Goal: Book appointment/travel/reservation

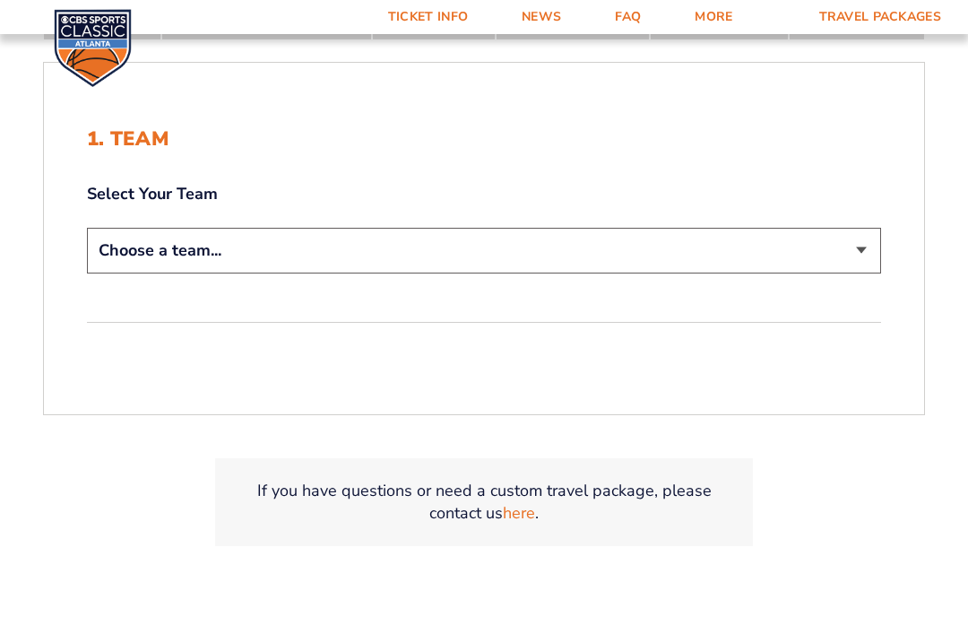
scroll to position [387, 0]
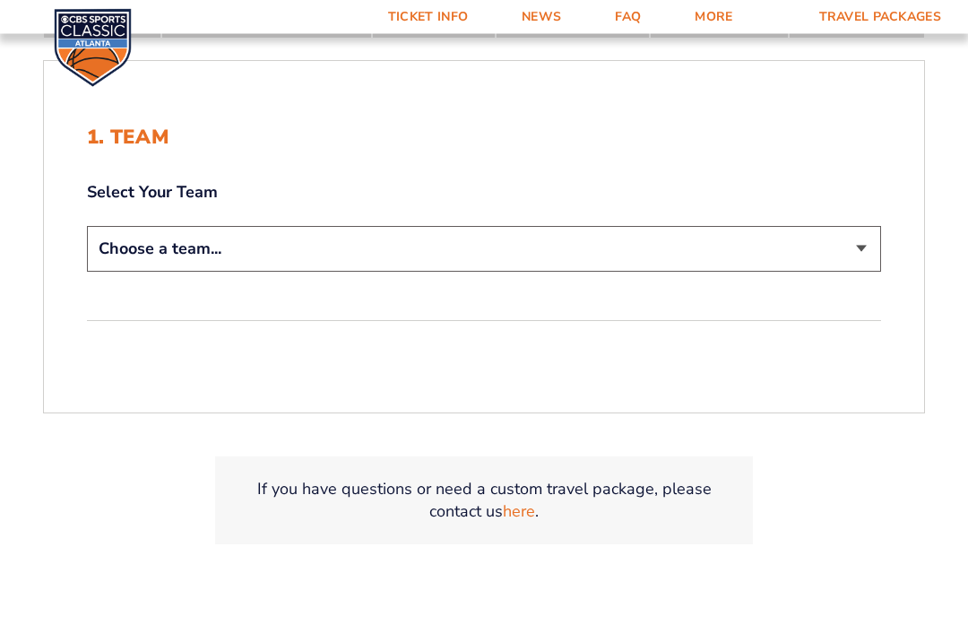
click at [874, 271] on select "Choose a team... [US_STATE] Wildcats [US_STATE] State Buckeyes [US_STATE] Tar H…" at bounding box center [484, 250] width 794 height 46
select select "12956"
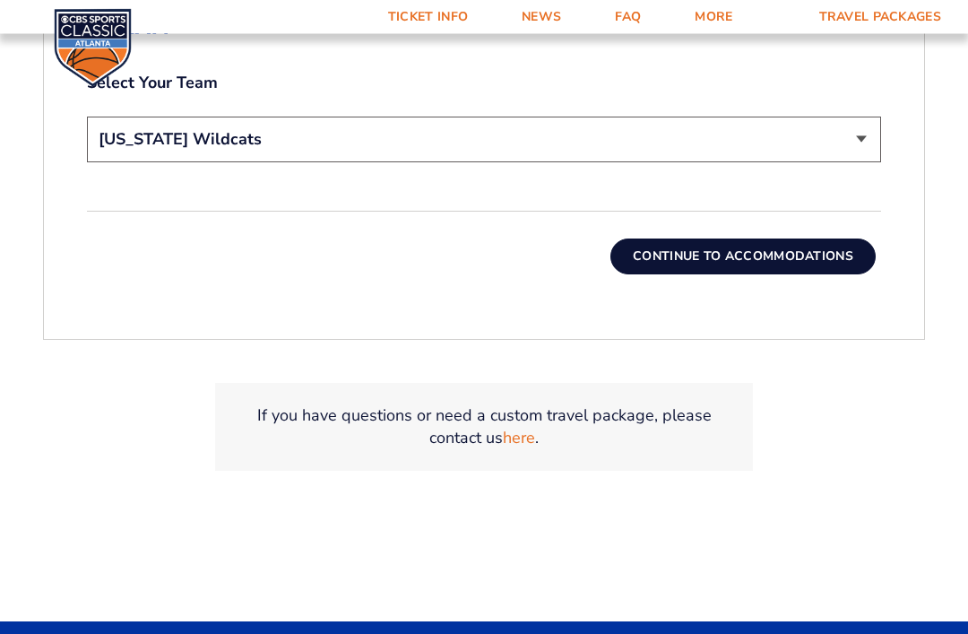
click at [771, 275] on button "Continue To Accommodations" at bounding box center [742, 257] width 265 height 36
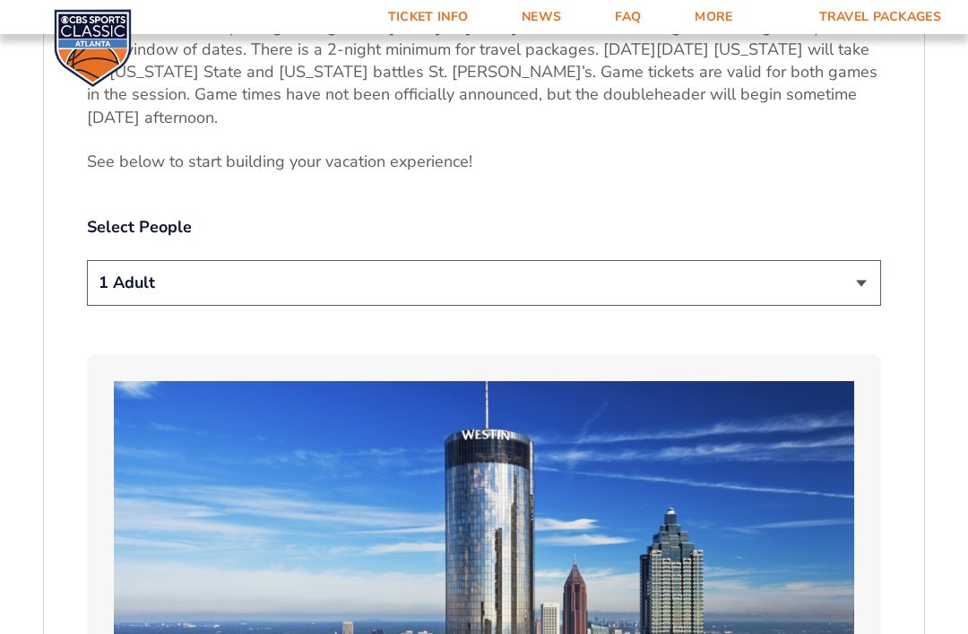
scroll to position [910, 0]
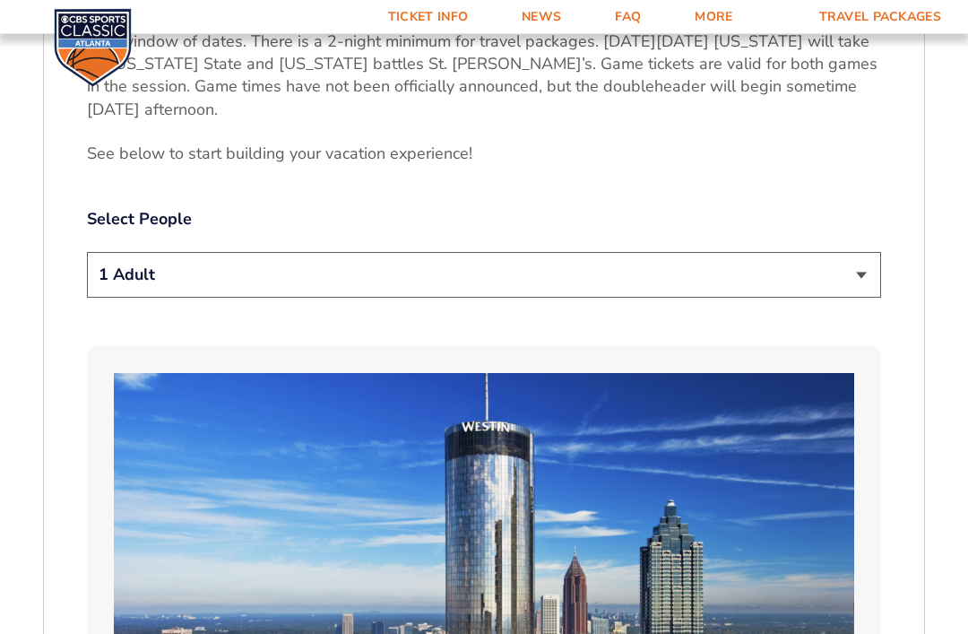
click at [869, 278] on select "1 Adult 2 Adults 3 Adults 4 Adults 2 Adults + 1 Child 2 Adults + 2 Children 2 A…" at bounding box center [484, 276] width 794 height 46
select select "2 Adults"
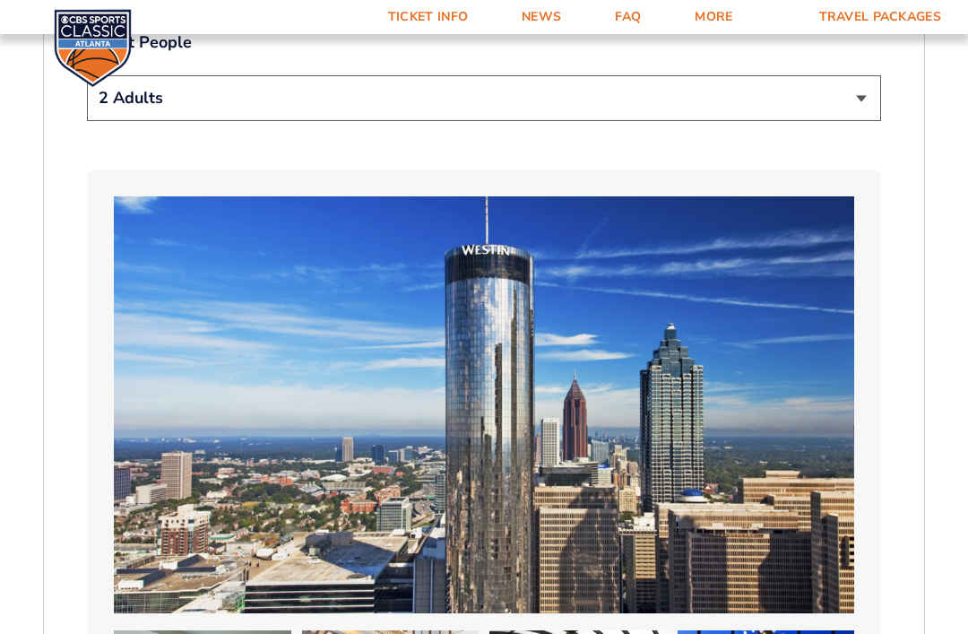
scroll to position [1085, 0]
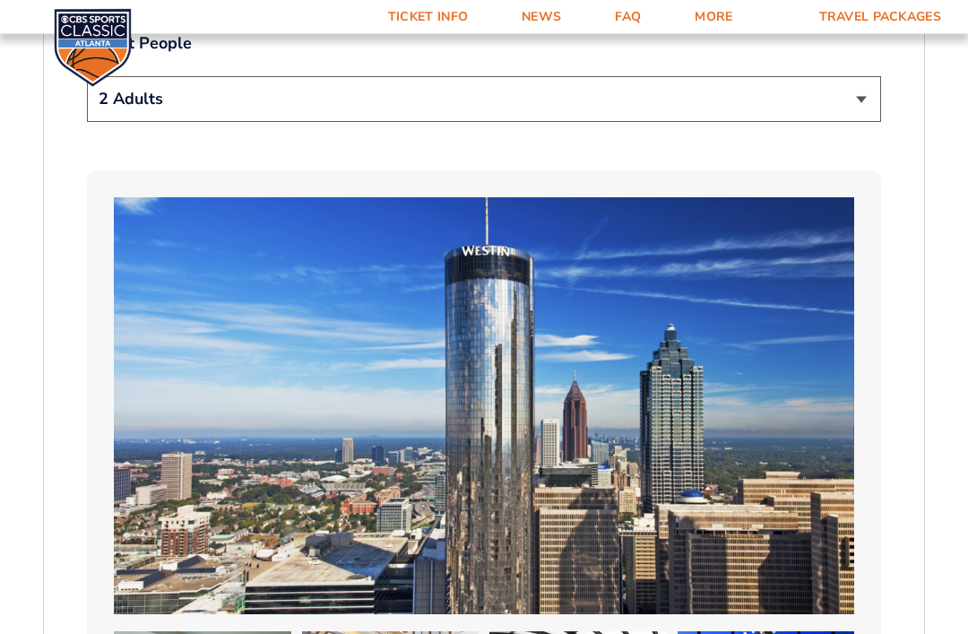
click at [825, 405] on img at bounding box center [484, 406] width 740 height 417
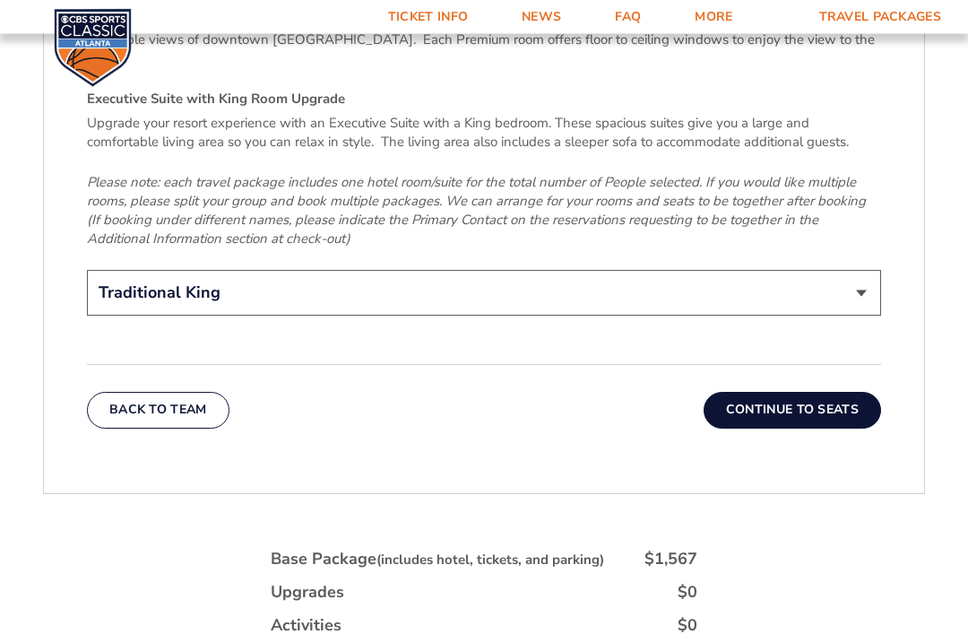
scroll to position [2882, 0]
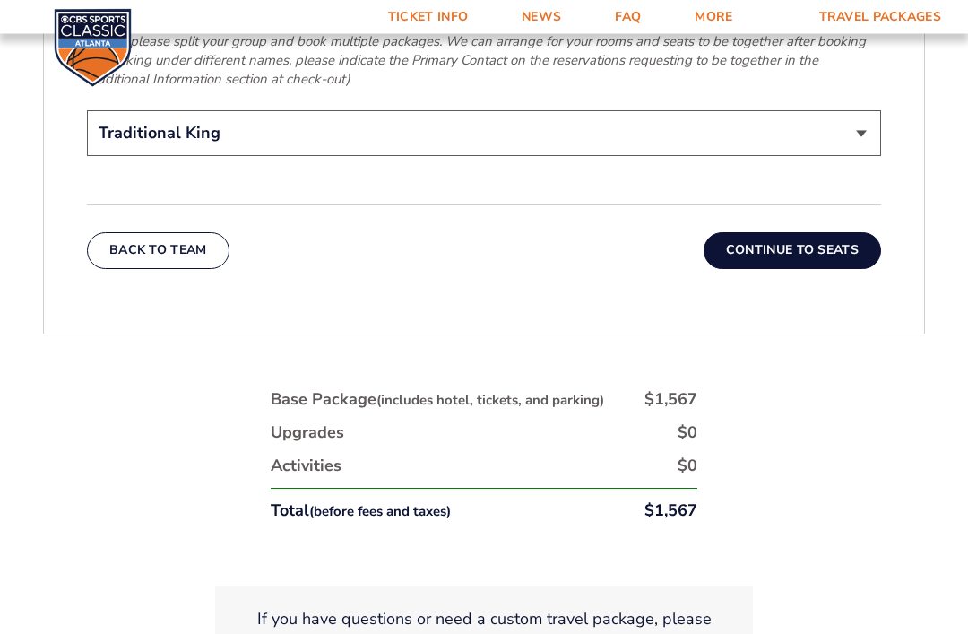
scroll to position [3042, 0]
click at [800, 232] on button "Continue To Seats" at bounding box center [792, 250] width 177 height 36
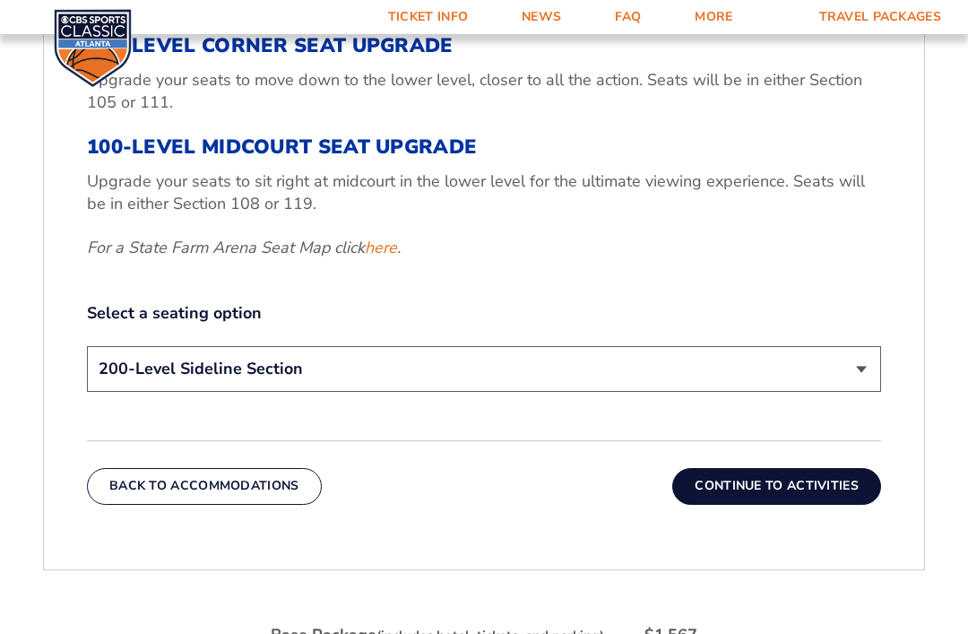
scroll to position [783, 0]
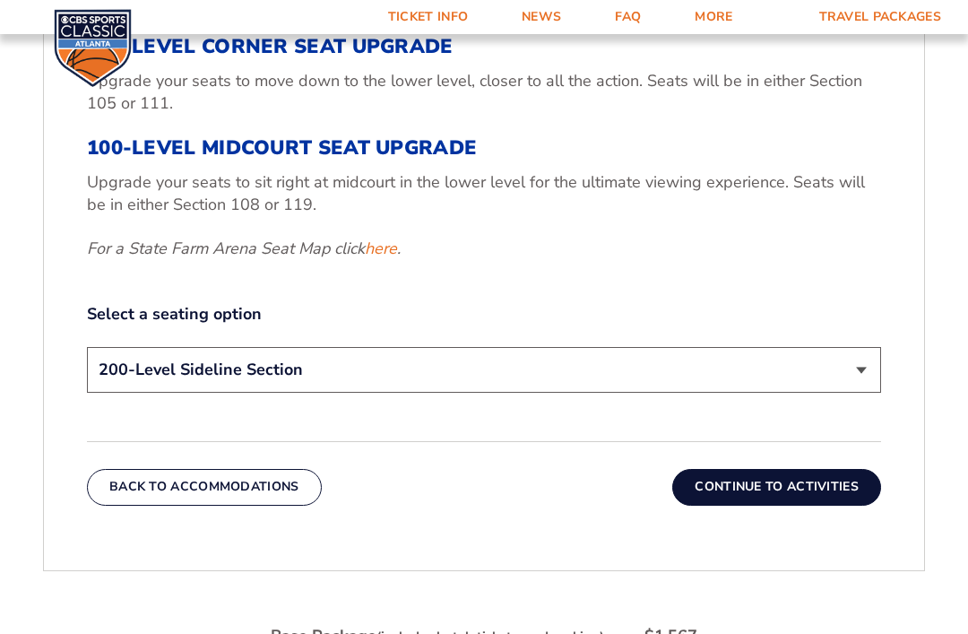
click at [872, 373] on select "200-Level Sideline Section 100-Level Corner Seat Upgrade (+$120 per person) 100…" at bounding box center [484, 370] width 794 height 46
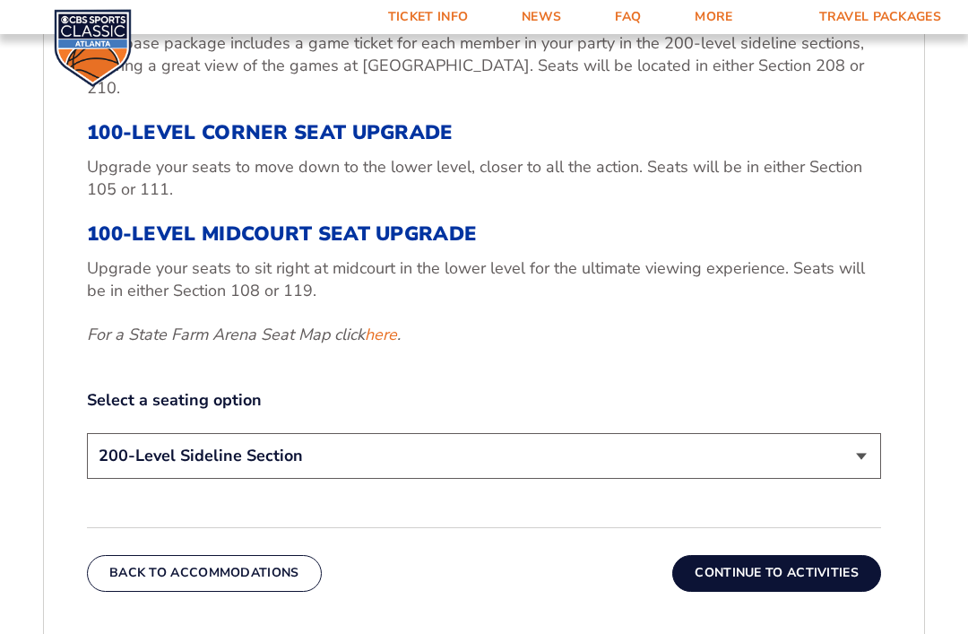
scroll to position [696, 0]
click at [871, 459] on select "200-Level Sideline Section 100-Level Corner Seat Upgrade (+$120 per person) 100…" at bounding box center [484, 457] width 794 height 46
select select "100-Level Corner Seat Upgrade"
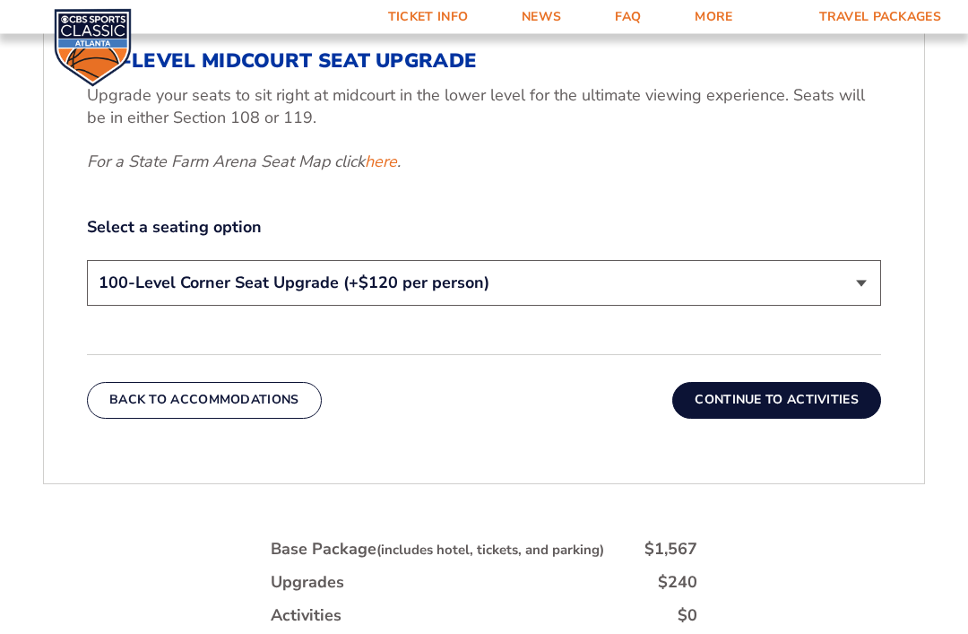
scroll to position [868, 0]
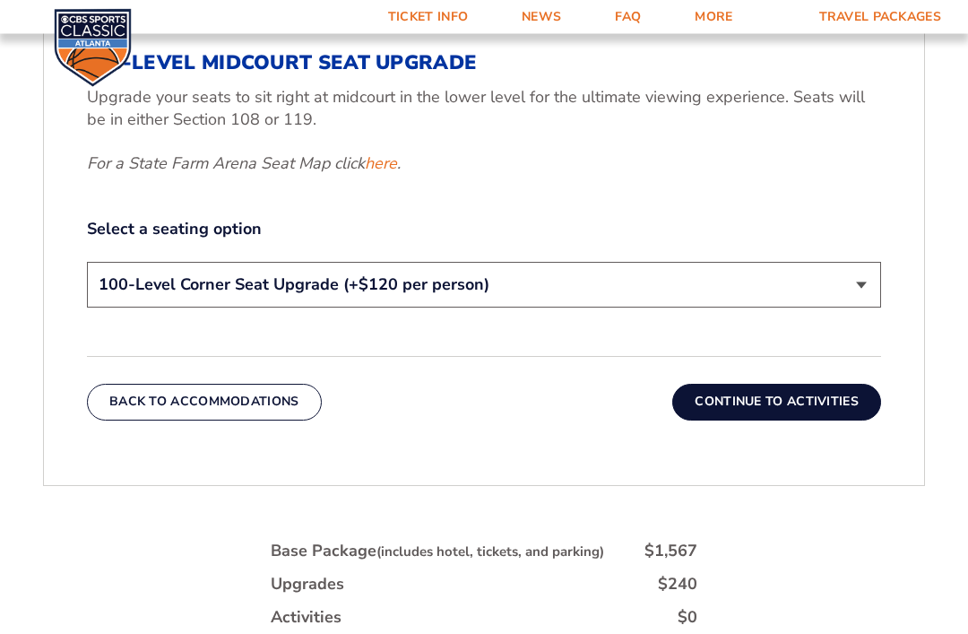
click at [811, 410] on button "Continue To Activities" at bounding box center [776, 402] width 209 height 36
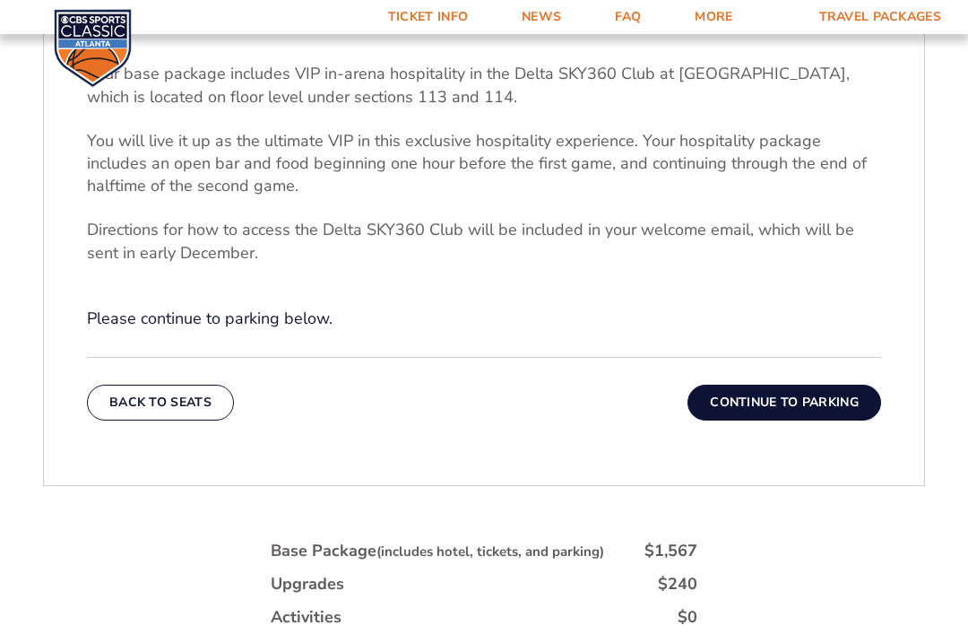
scroll to position [631, 0]
click at [811, 421] on button "Continue To Parking" at bounding box center [784, 403] width 194 height 36
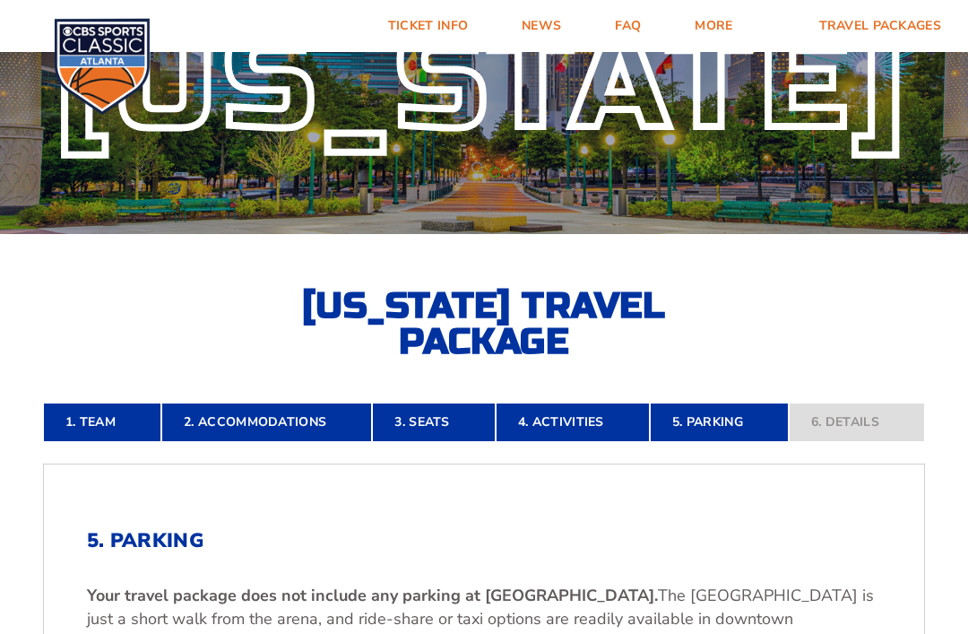
scroll to position [0, 0]
